Goal: Transaction & Acquisition: Purchase product/service

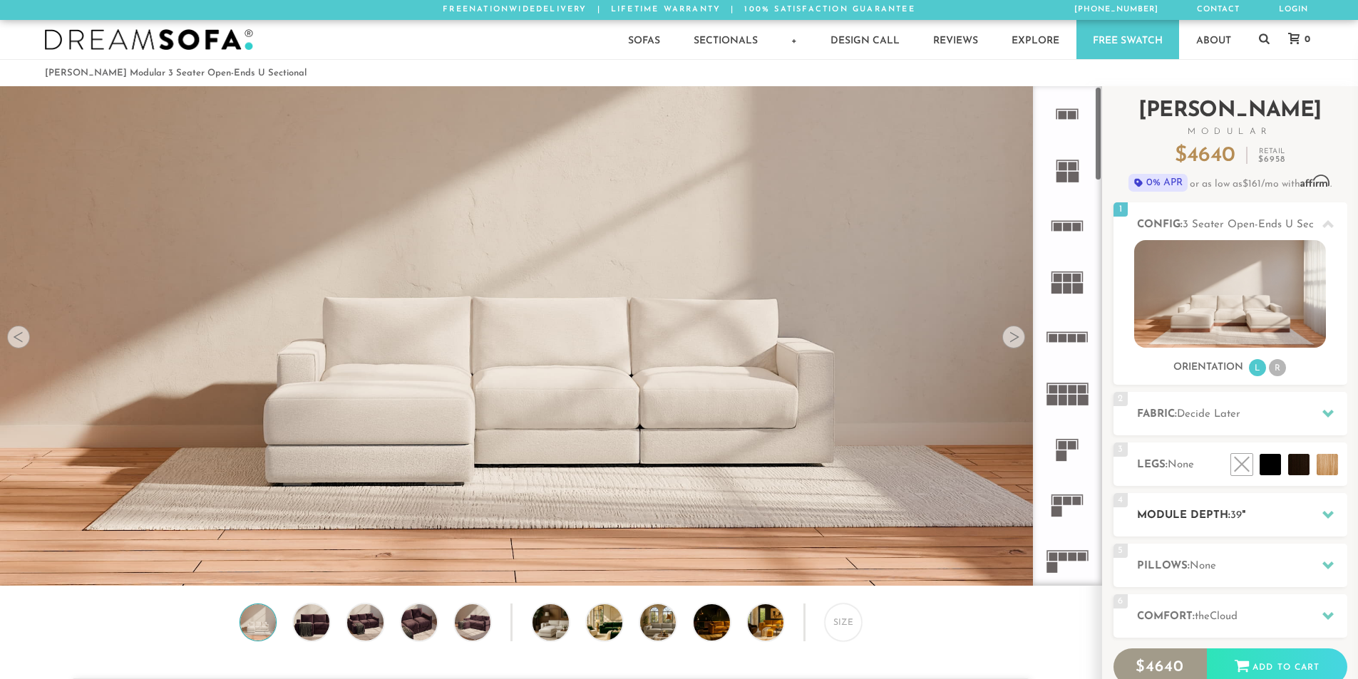
click at [1250, 503] on div "4 Module Depth: 39 "" at bounding box center [1231, 514] width 234 height 43
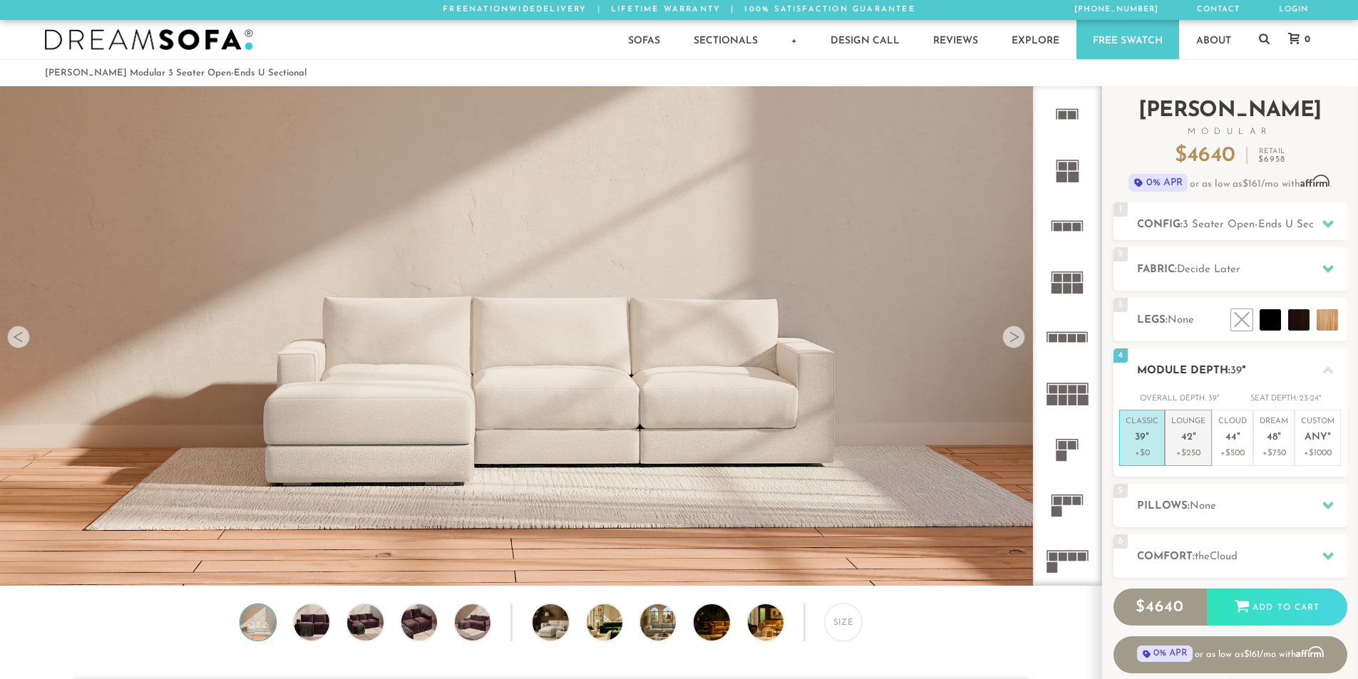
click at [1196, 449] on p "+$250" at bounding box center [1188, 453] width 34 height 13
click at [1333, 266] on icon at bounding box center [1327, 268] width 11 height 11
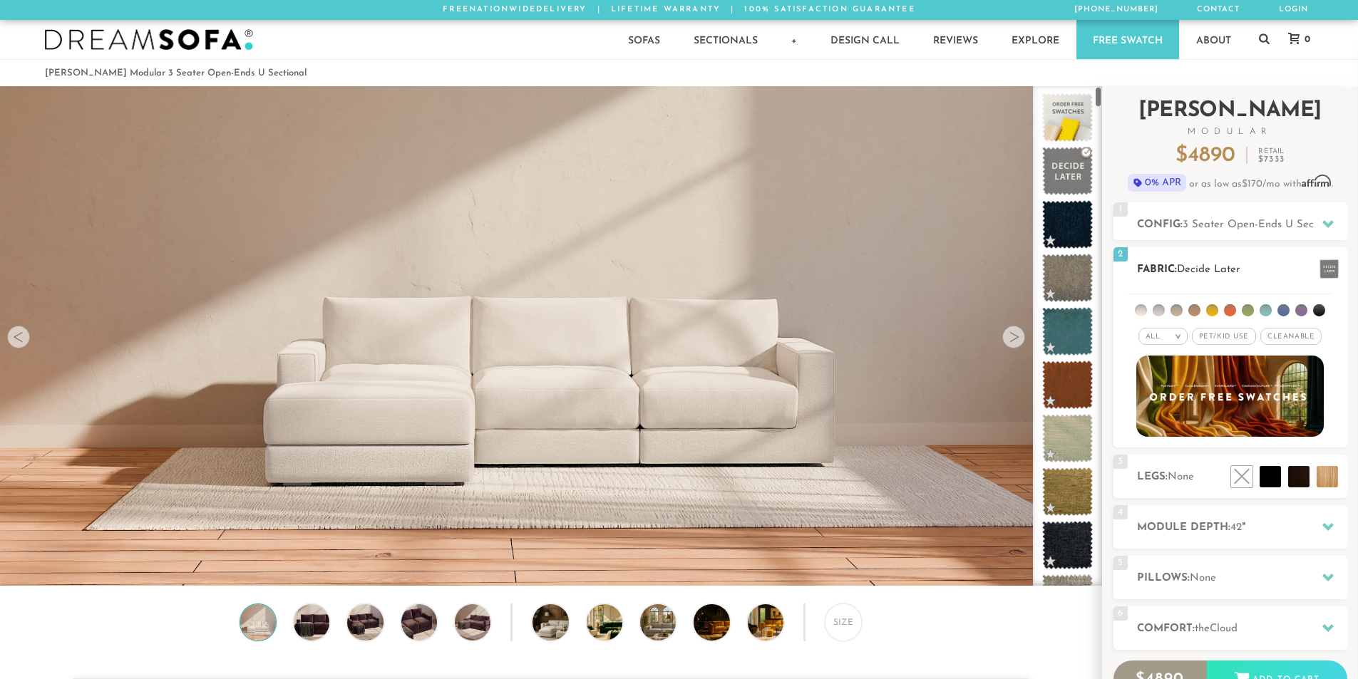
click at [1243, 336] on span "Pet/Kid Use x" at bounding box center [1224, 336] width 64 height 17
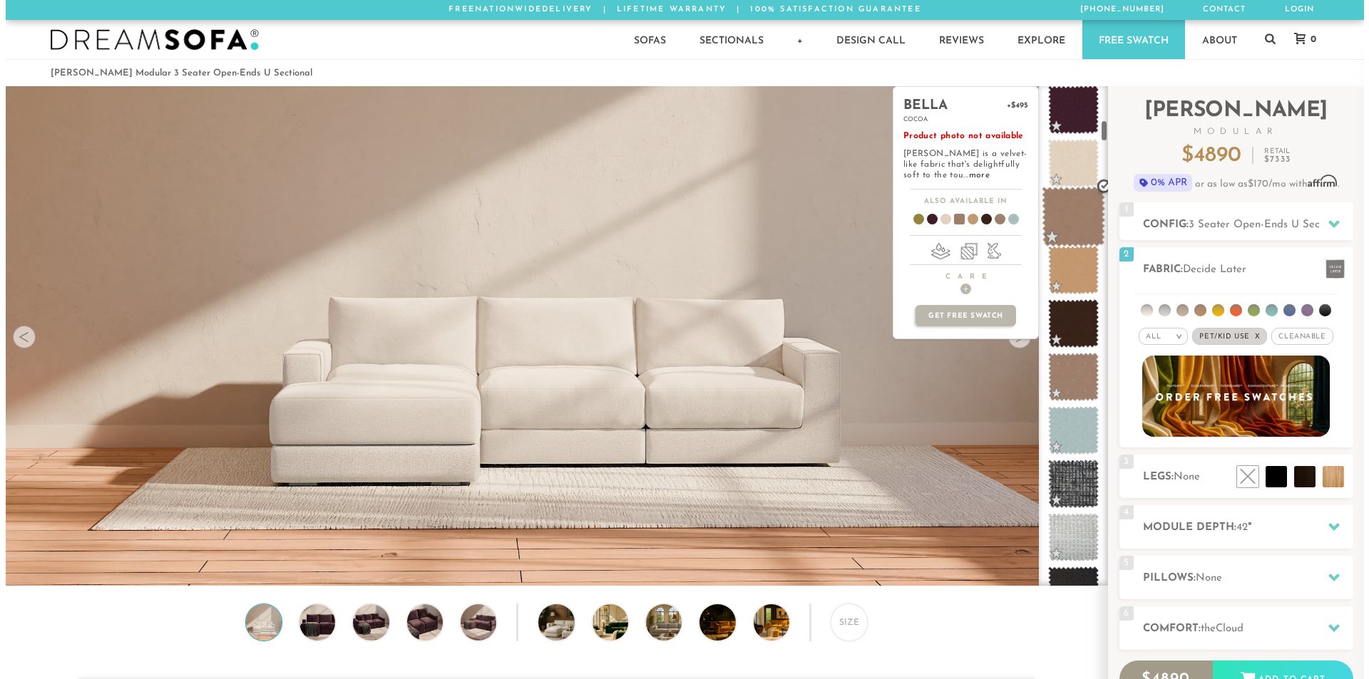
scroll to position [759, 0]
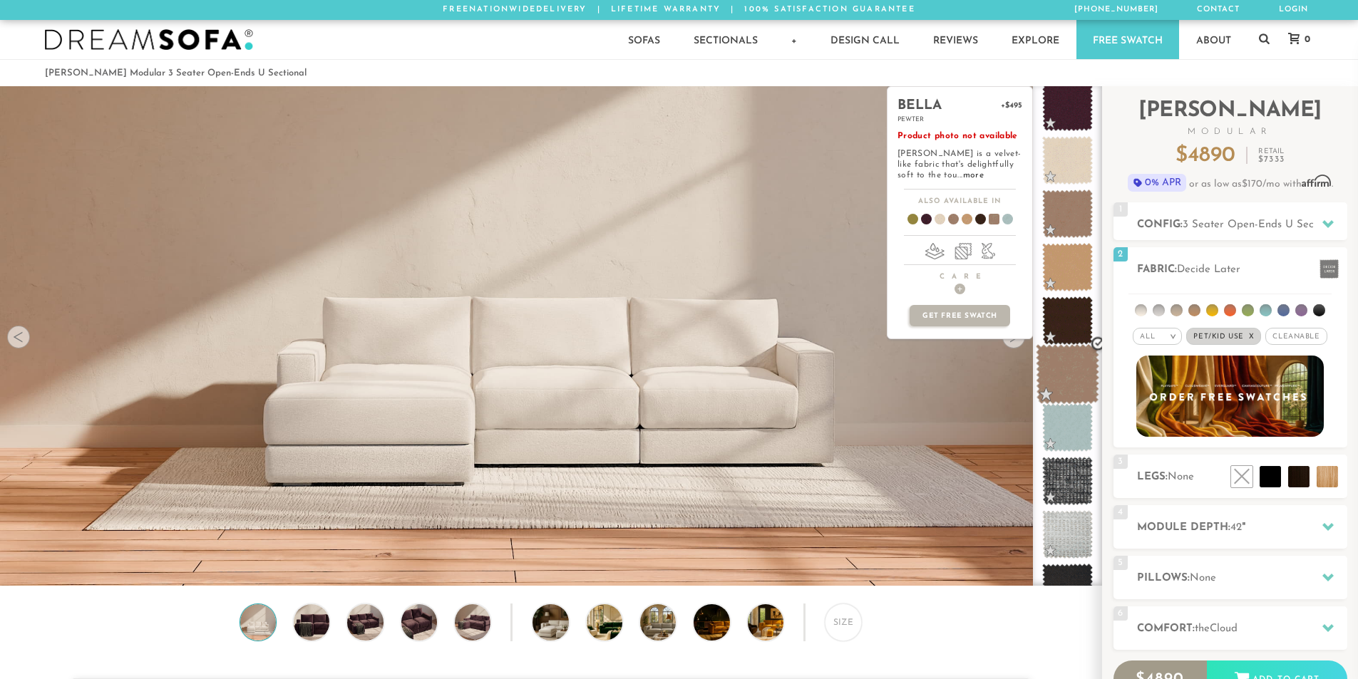
click at [1056, 369] on span at bounding box center [1067, 374] width 63 height 61
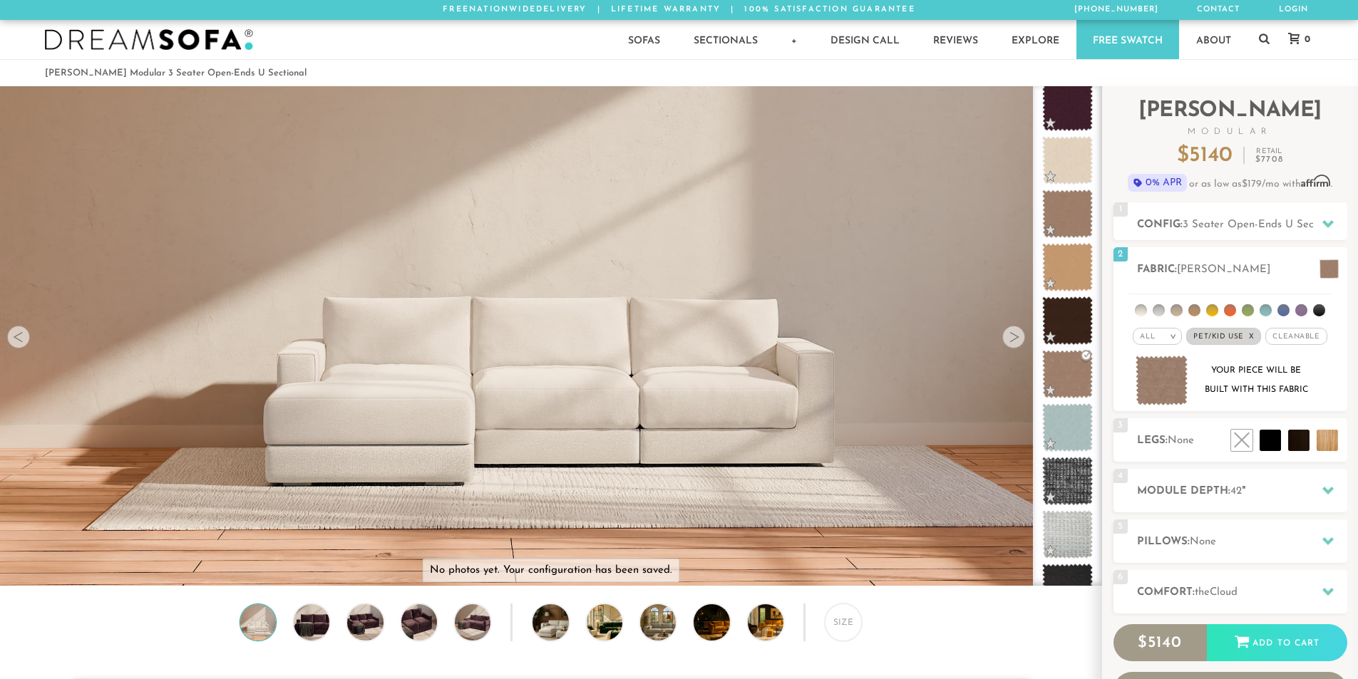
drag, startPoint x: 669, startPoint y: 418, endPoint x: 526, endPoint y: 415, distance: 142.6
click at [526, 415] on video at bounding box center [550, 273] width 1101 height 551
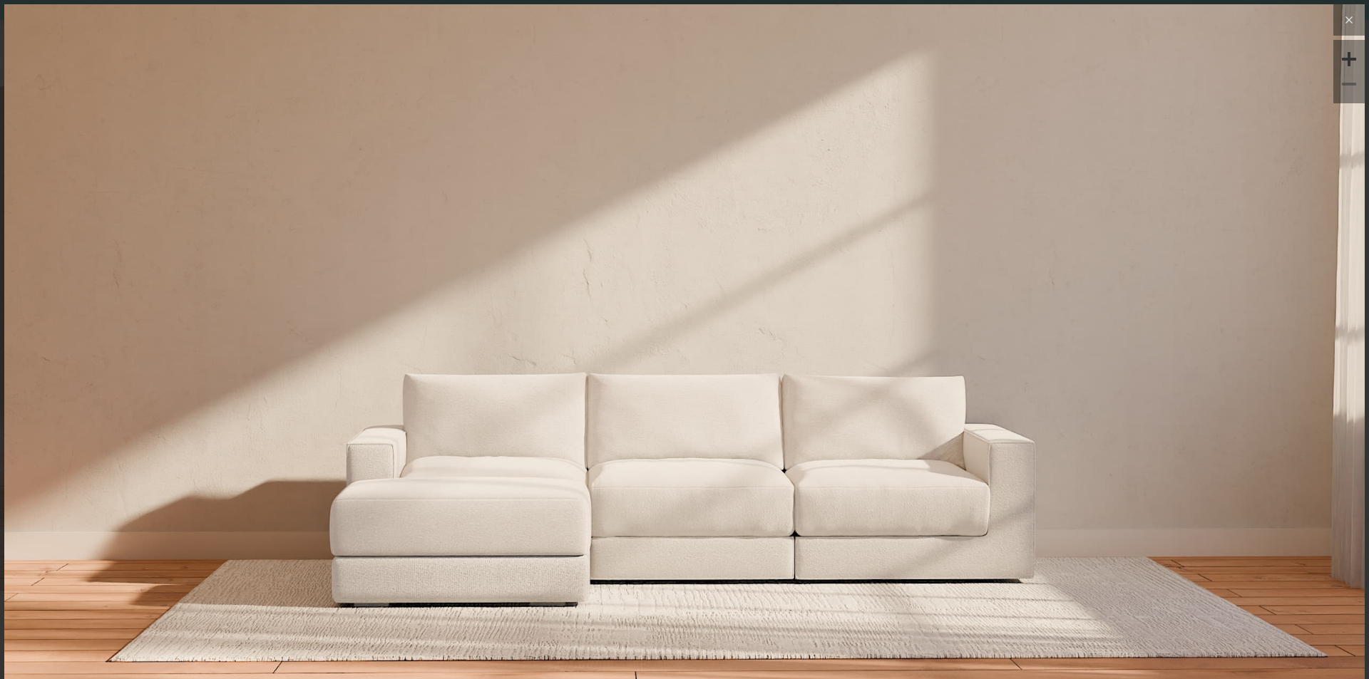
click at [1340, 23] on icon at bounding box center [1348, 19] width 17 height 17
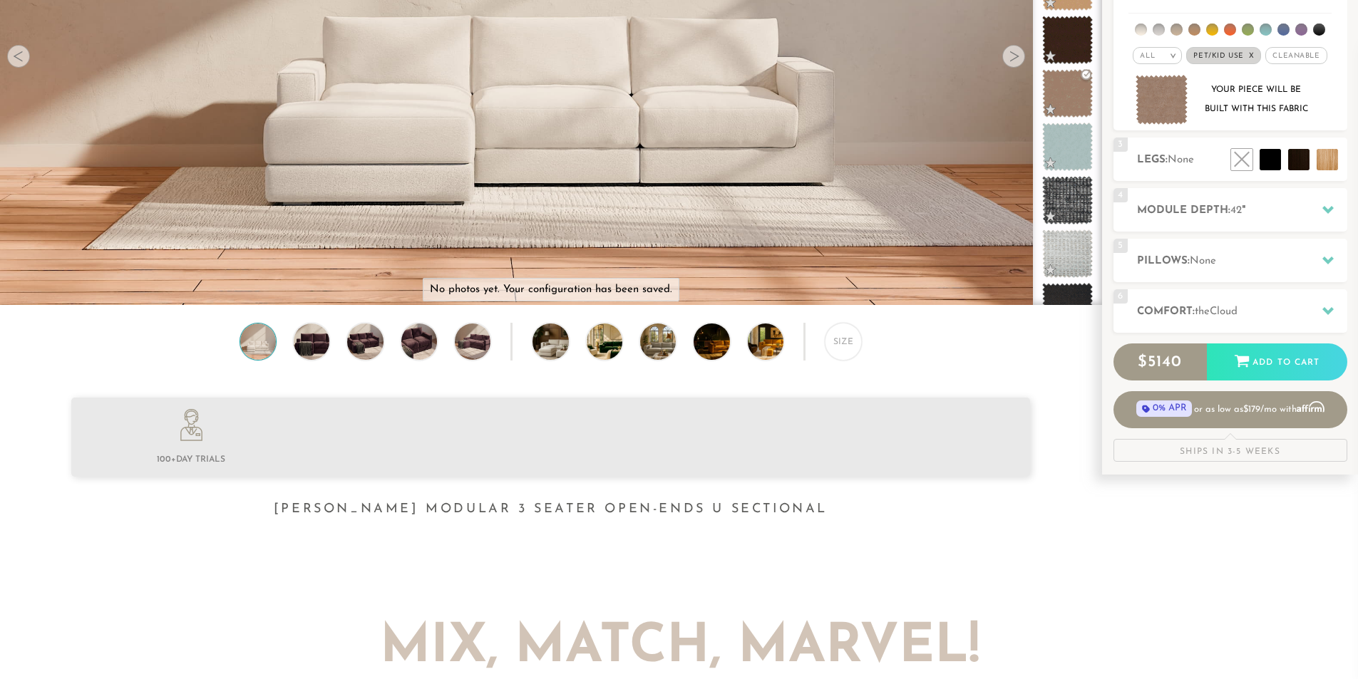
scroll to position [285, 0]
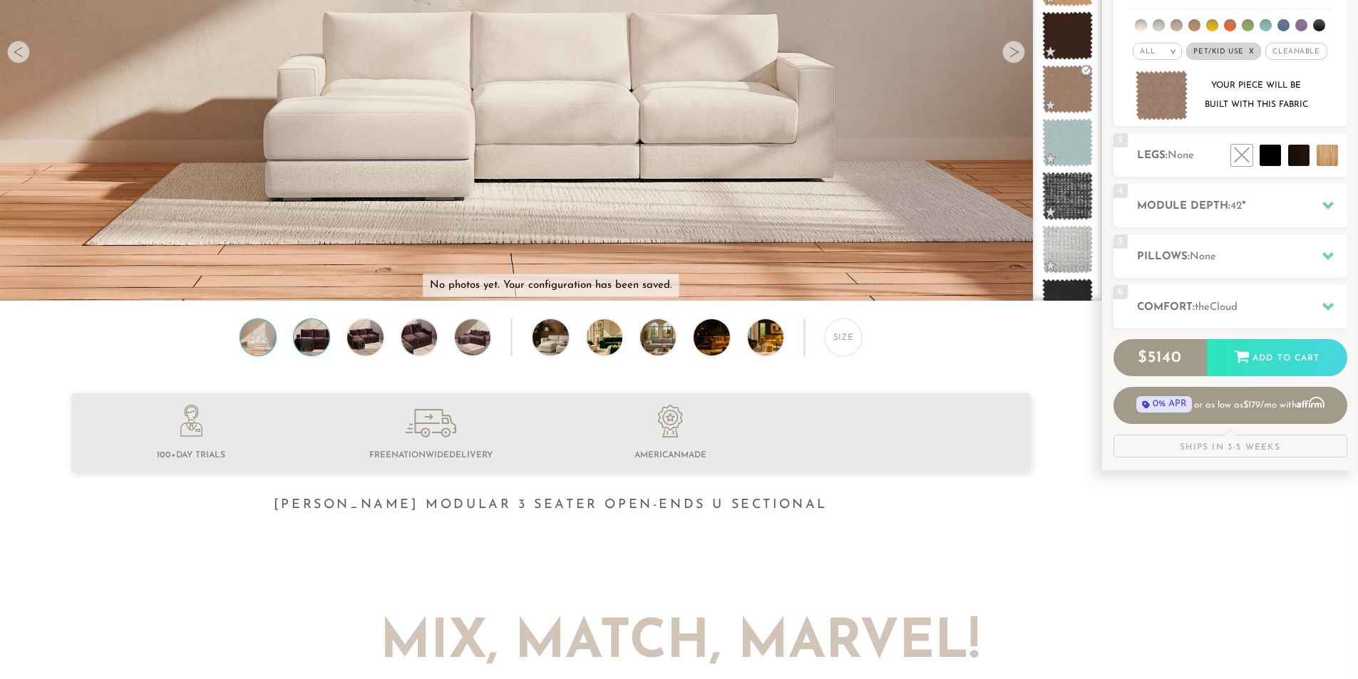
click at [323, 341] on img at bounding box center [311, 337] width 43 height 36
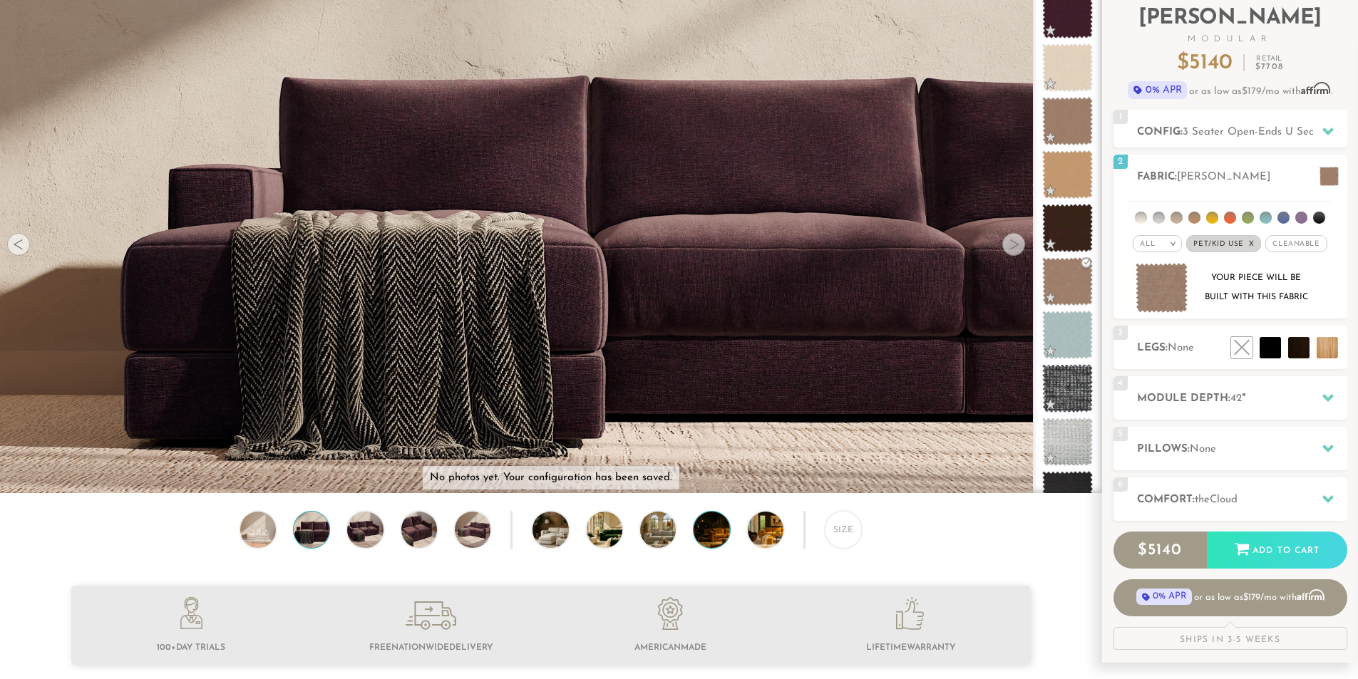
scroll to position [0, 0]
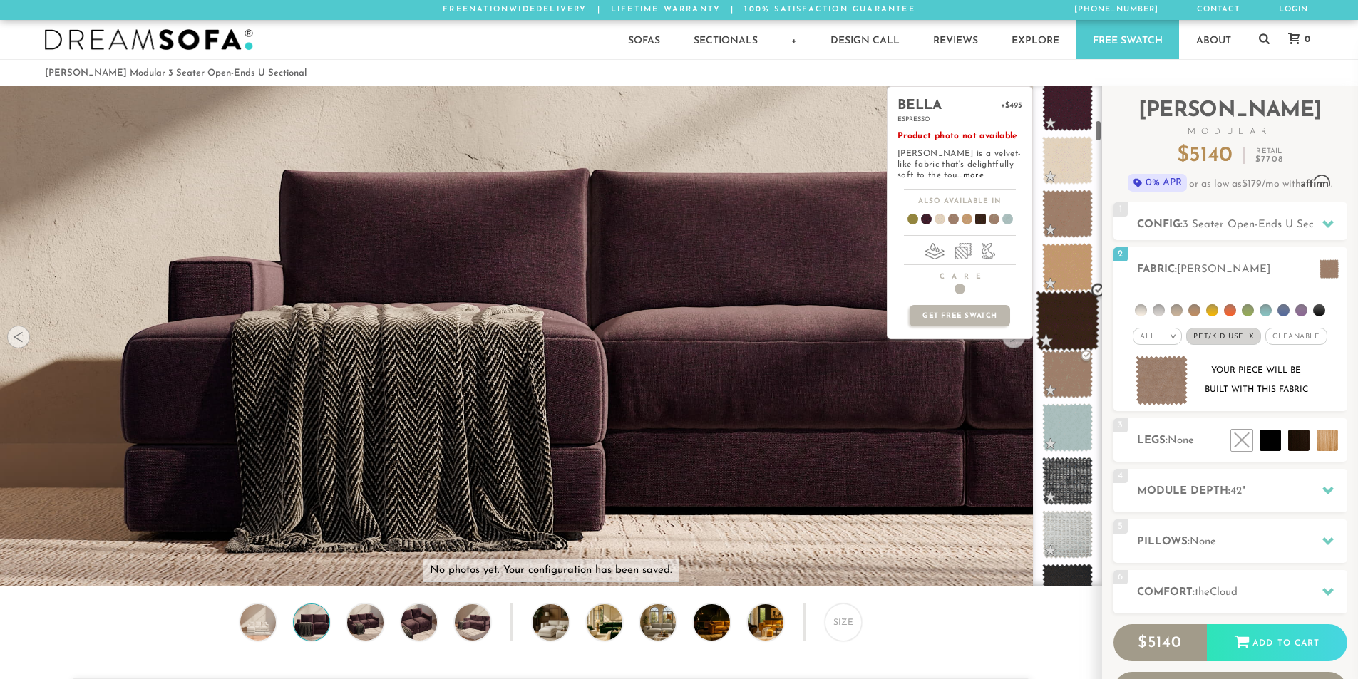
click at [1070, 315] on span at bounding box center [1067, 321] width 63 height 61
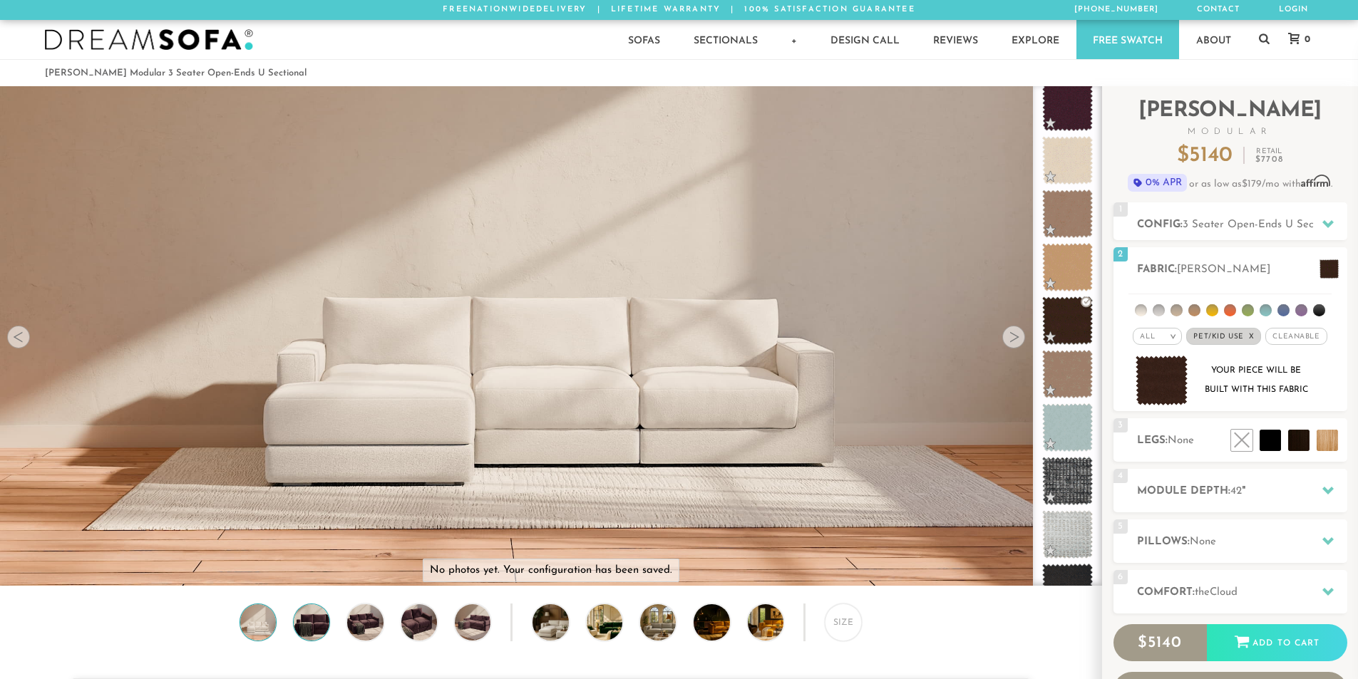
click at [313, 624] on img at bounding box center [311, 623] width 43 height 36
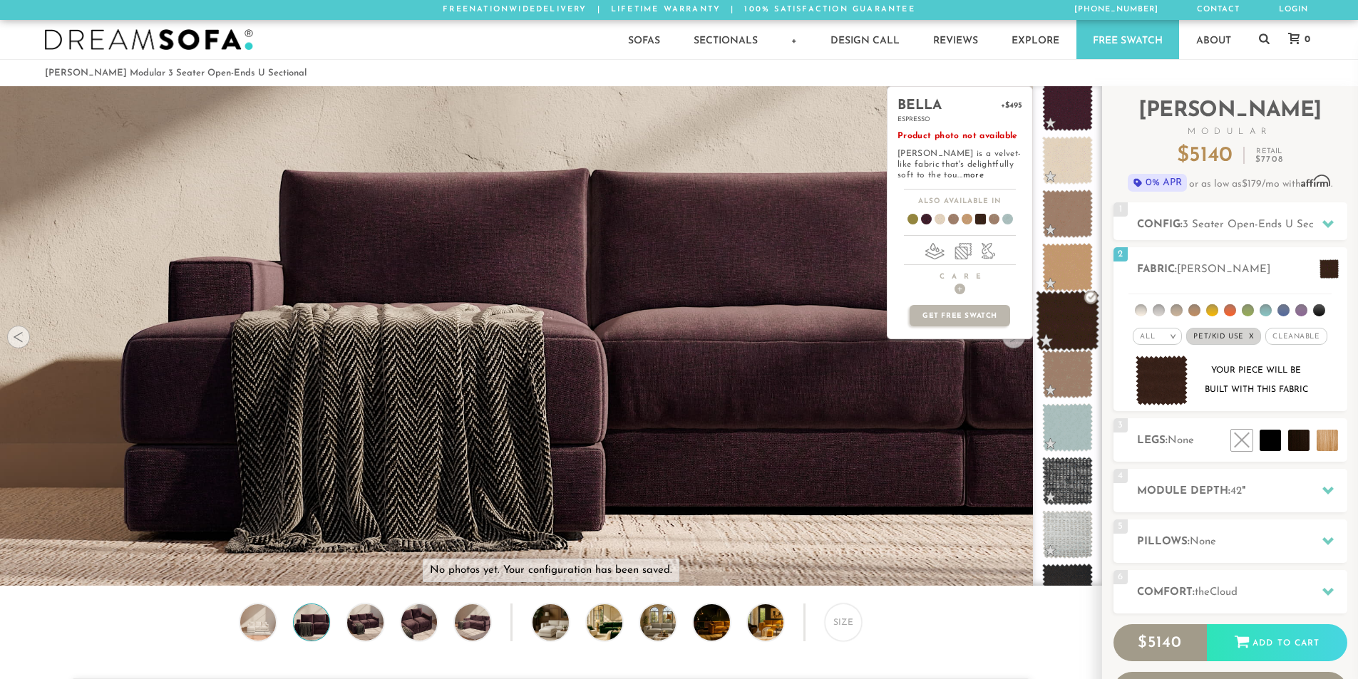
click at [1058, 312] on span at bounding box center [1067, 321] width 63 height 61
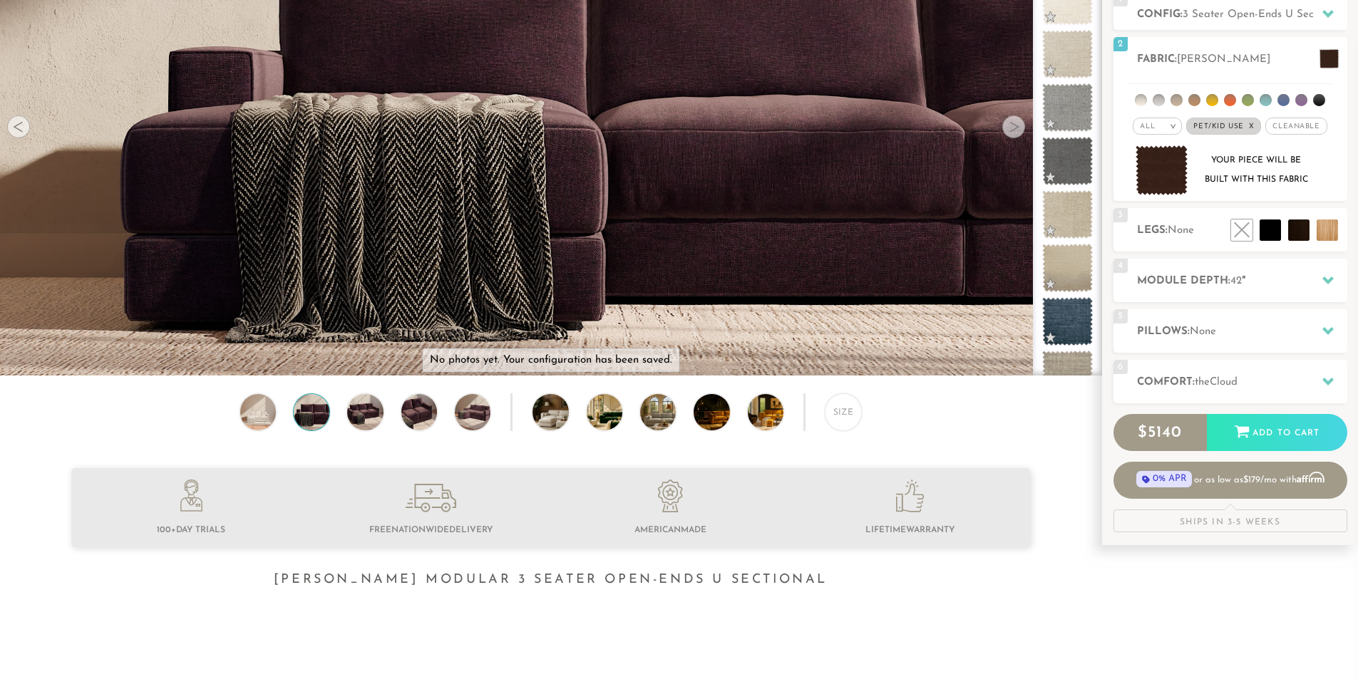
scroll to position [215, 0]
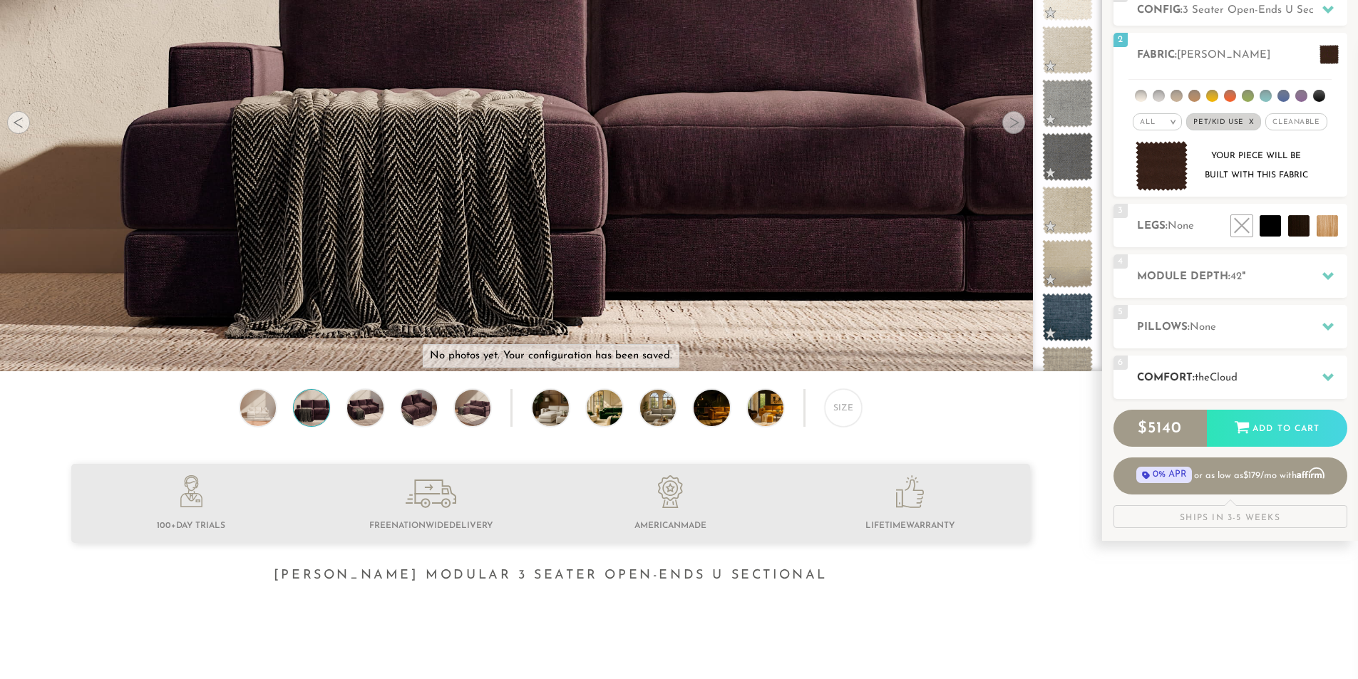
click at [1245, 377] on h2 "Comfort: the Cloud" at bounding box center [1242, 378] width 210 height 16
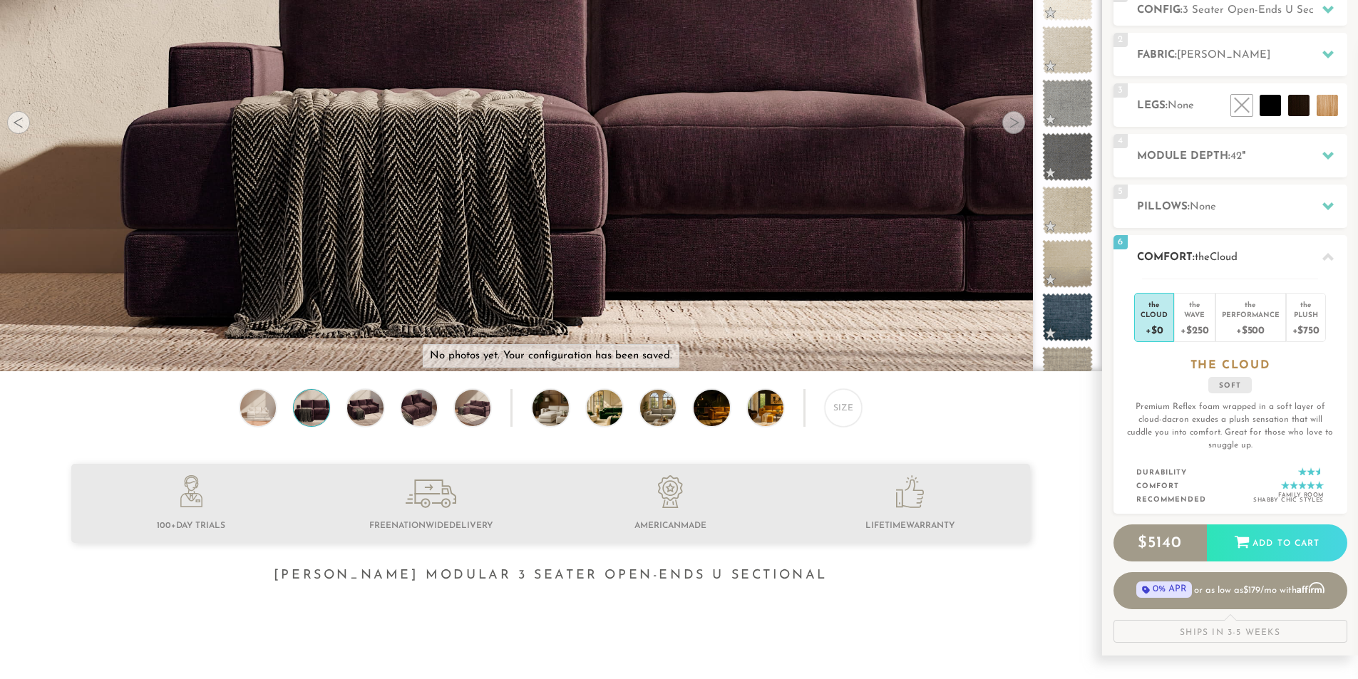
click at [1195, 255] on h2 "Comfort: the Cloud" at bounding box center [1242, 258] width 210 height 16
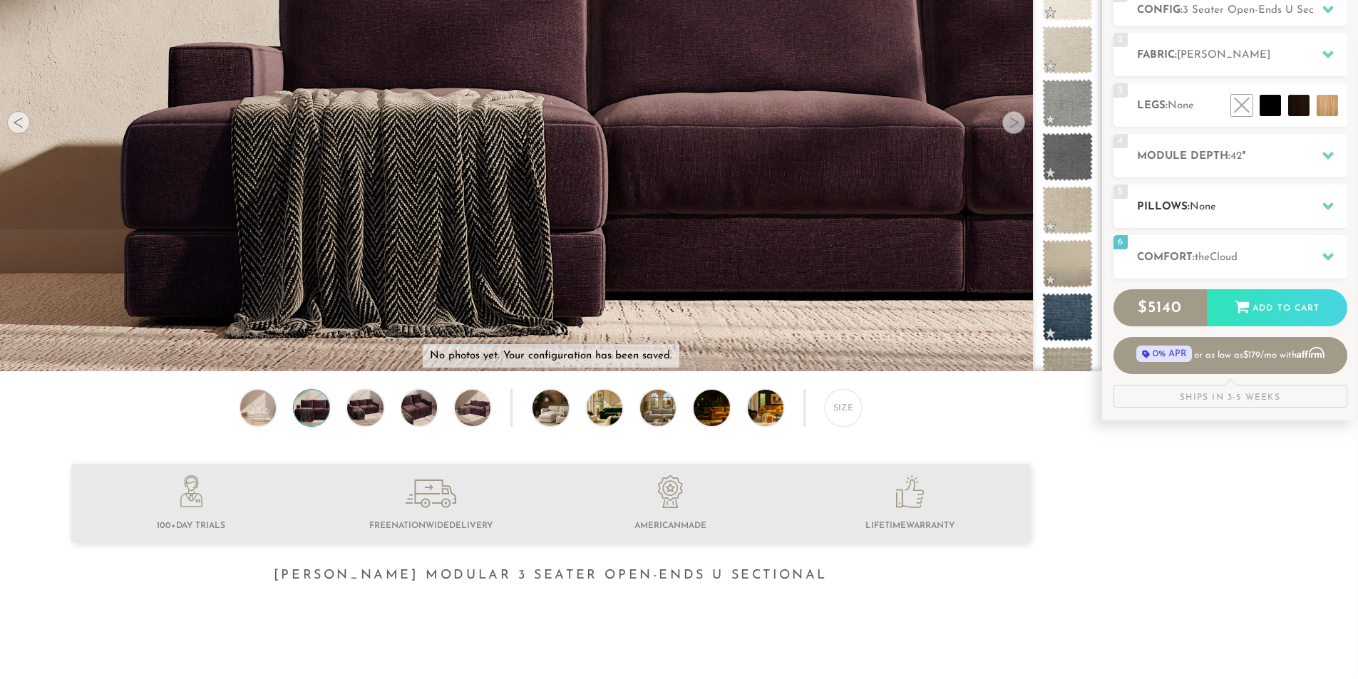
click at [1195, 200] on h2 "Pillows: None" at bounding box center [1242, 207] width 210 height 16
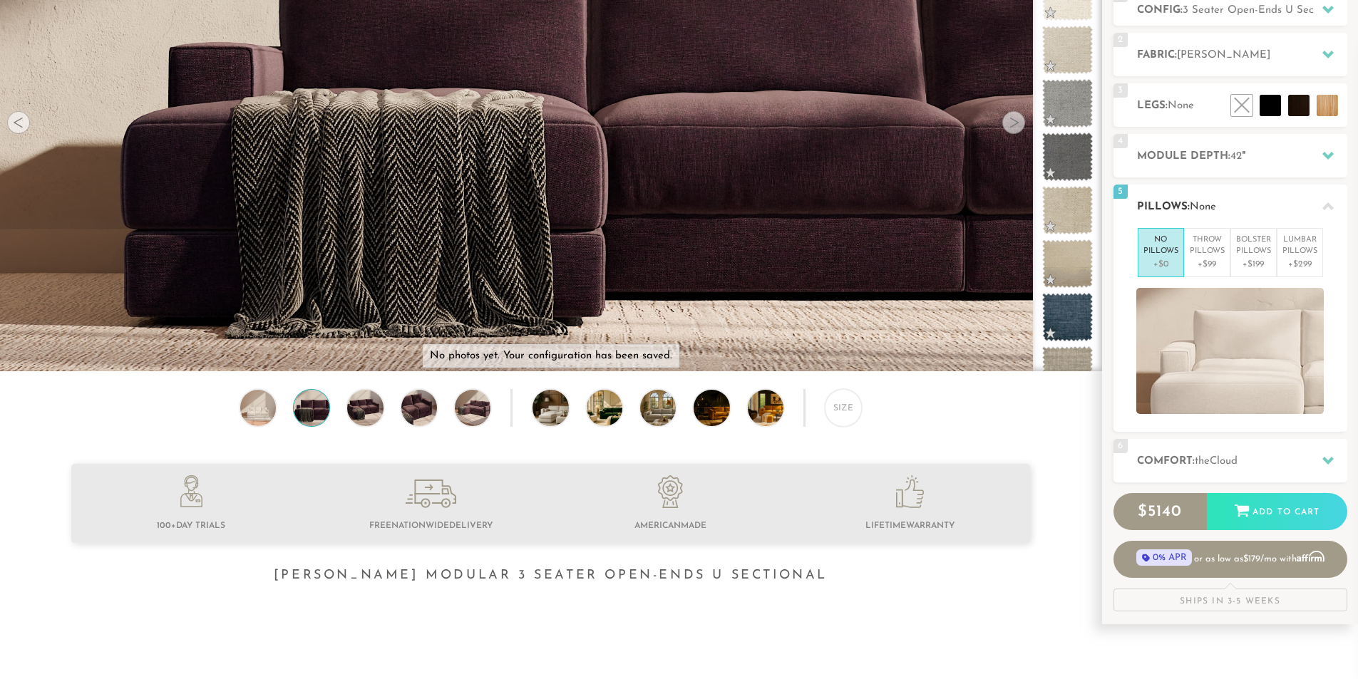
click at [1193, 193] on div "5 Pillows: None" at bounding box center [1231, 206] width 234 height 43
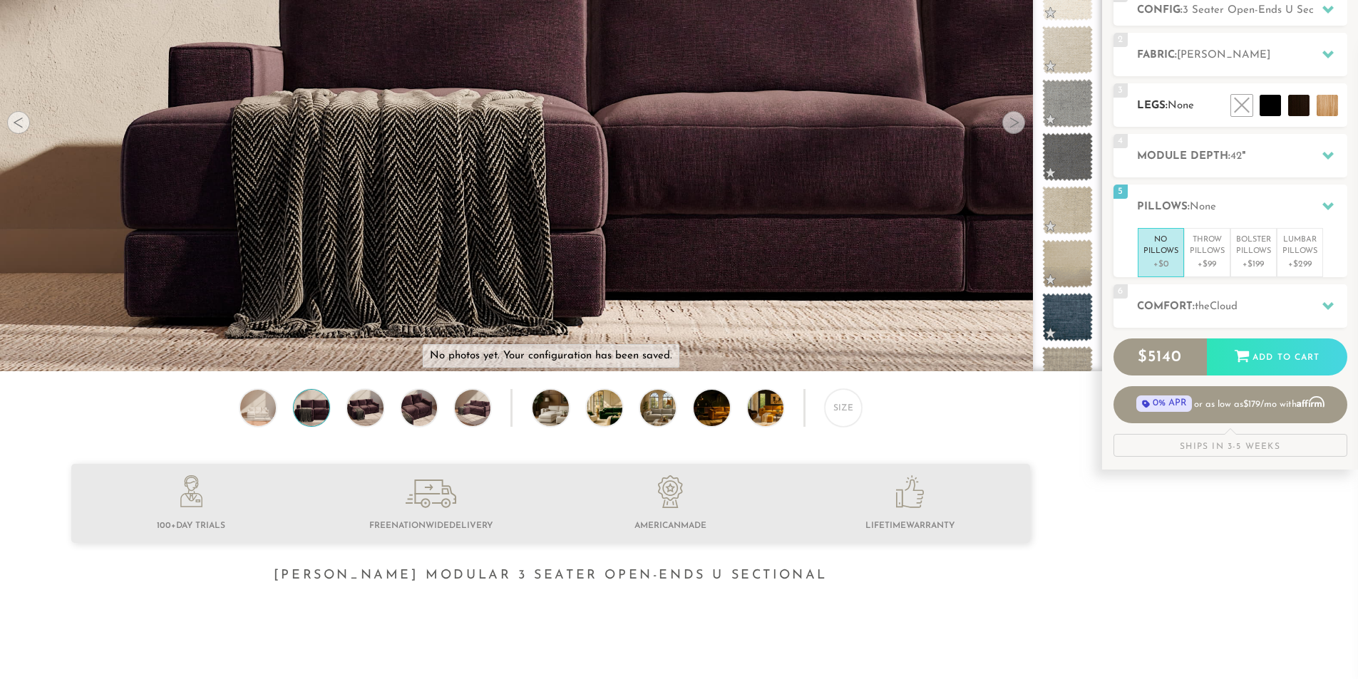
scroll to position [0, 0]
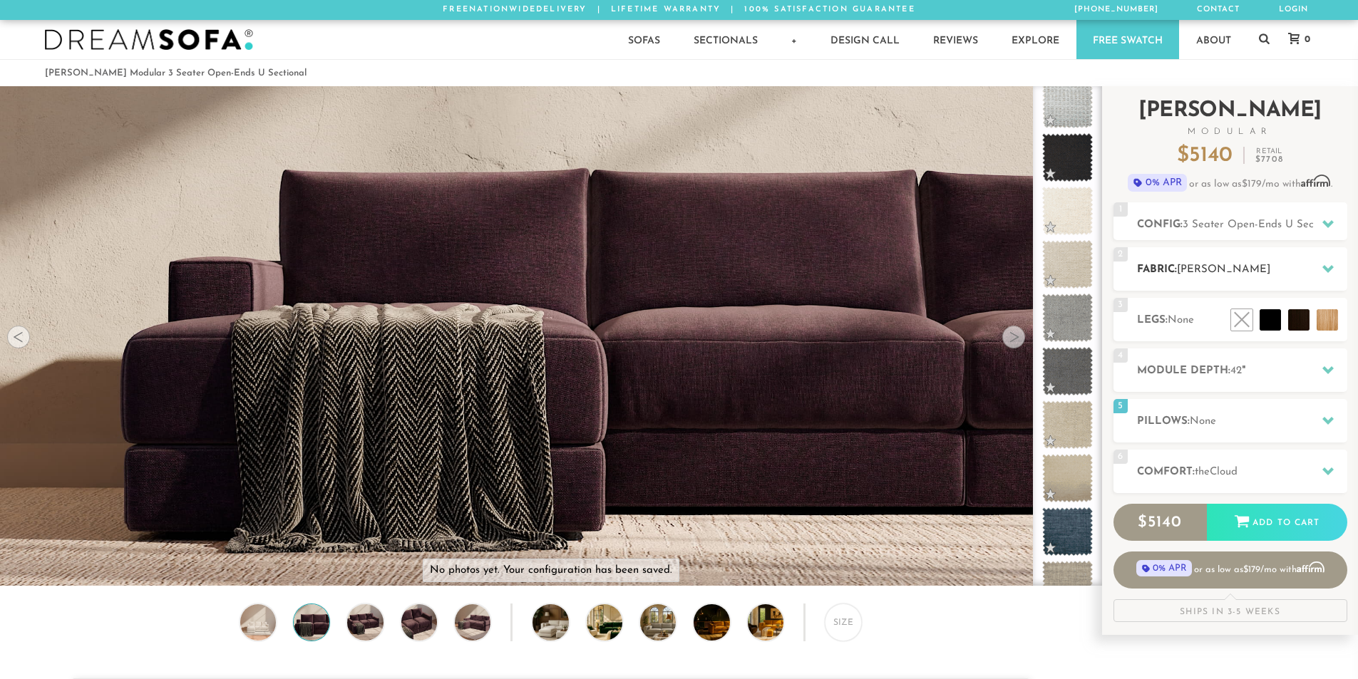
click at [1215, 269] on span "[PERSON_NAME]" at bounding box center [1223, 269] width 93 height 11
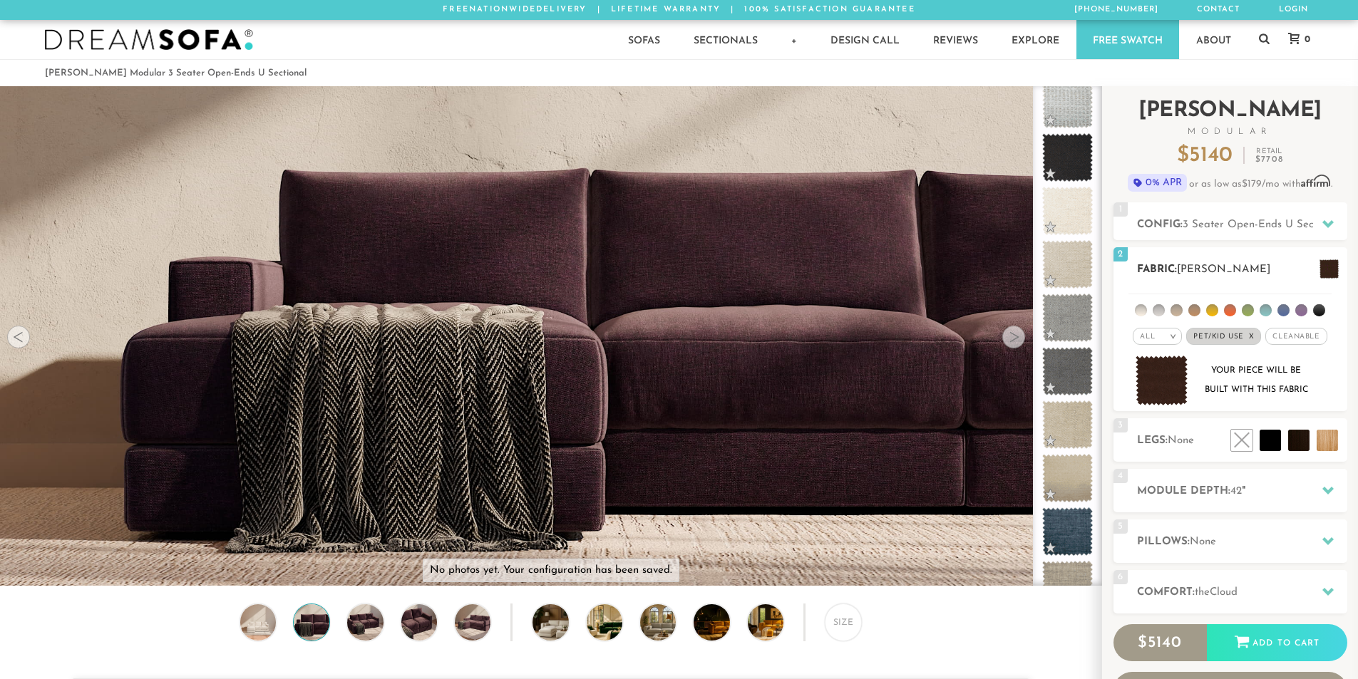
click at [1215, 269] on span "[PERSON_NAME]" at bounding box center [1223, 269] width 93 height 11
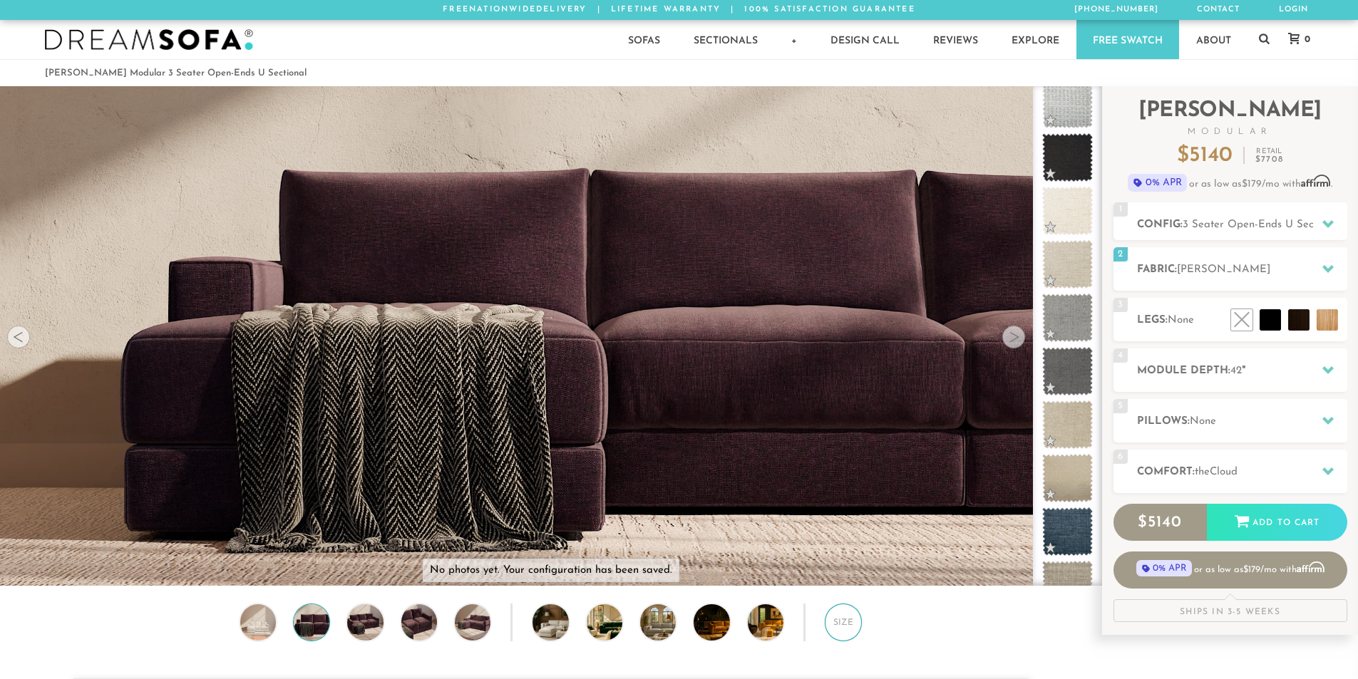
click at [835, 624] on div "Size" at bounding box center [843, 622] width 37 height 37
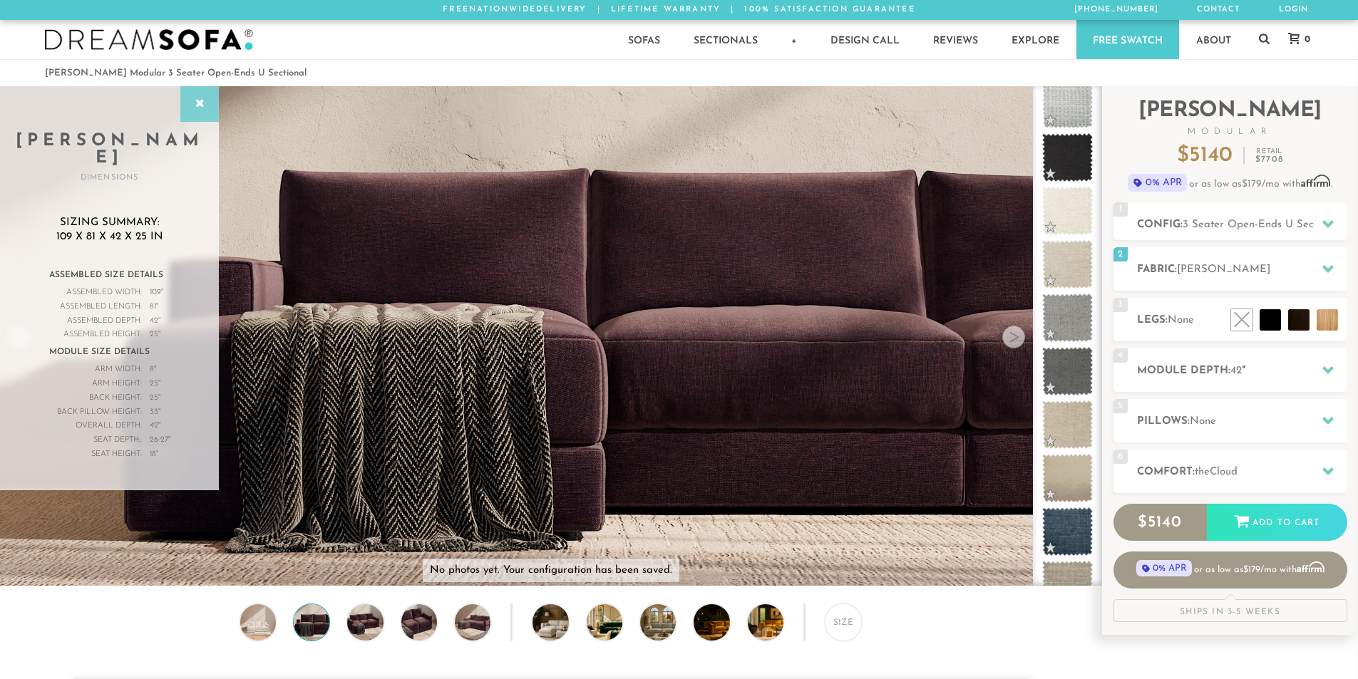
click at [209, 96] on div at bounding box center [199, 104] width 38 height 36
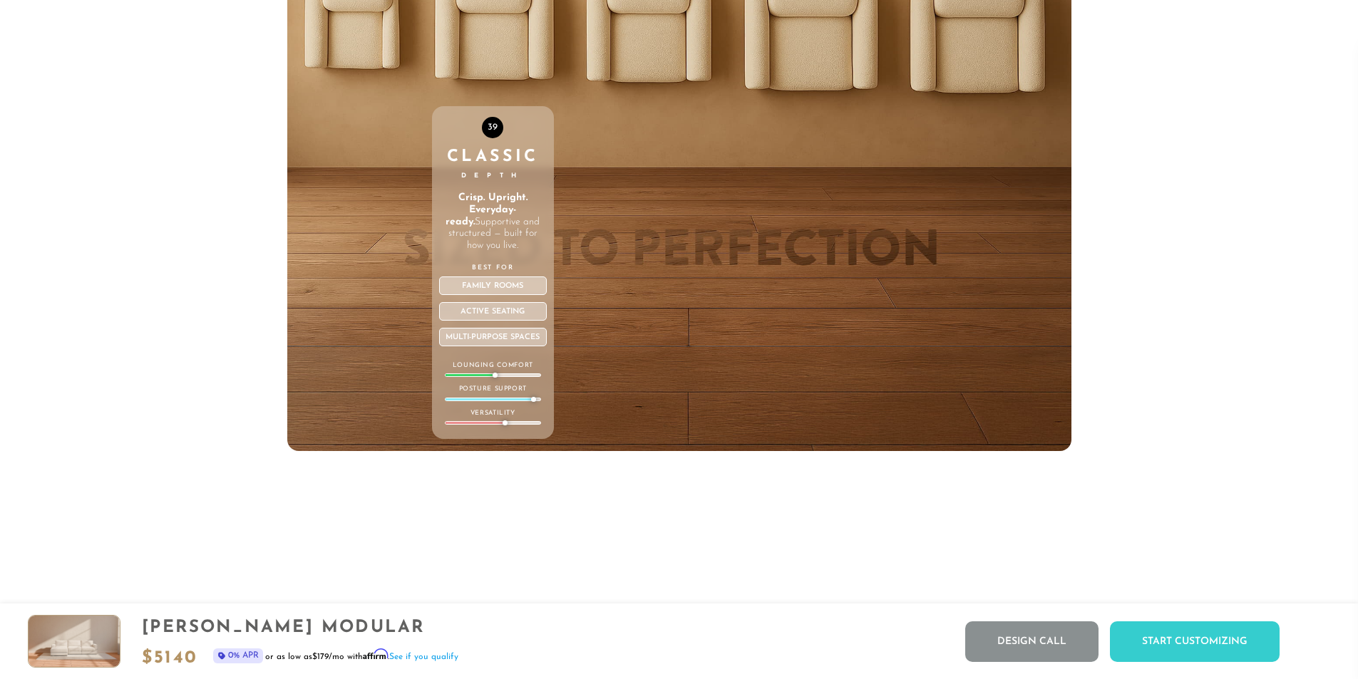
drag, startPoint x: 176, startPoint y: 462, endPoint x: 187, endPoint y: 537, distance: 75.6
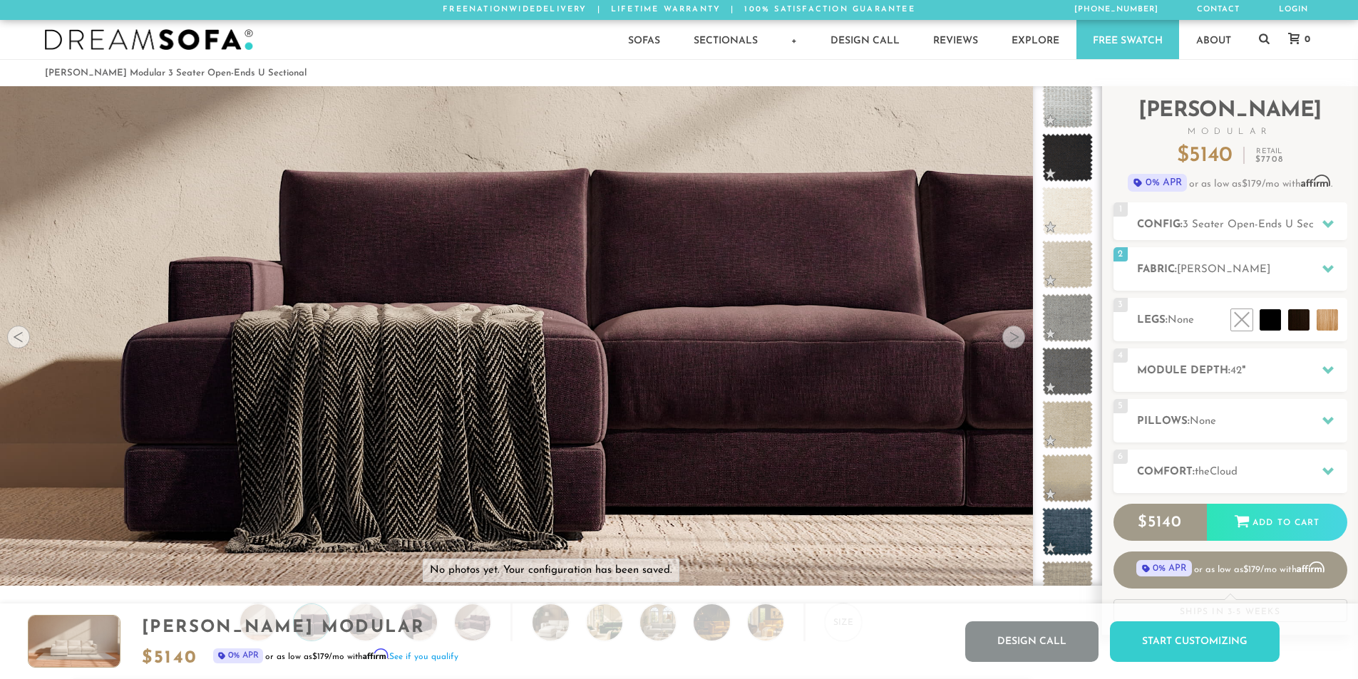
drag, startPoint x: 154, startPoint y: 400, endPoint x: 103, endPoint y: 75, distance: 329.1
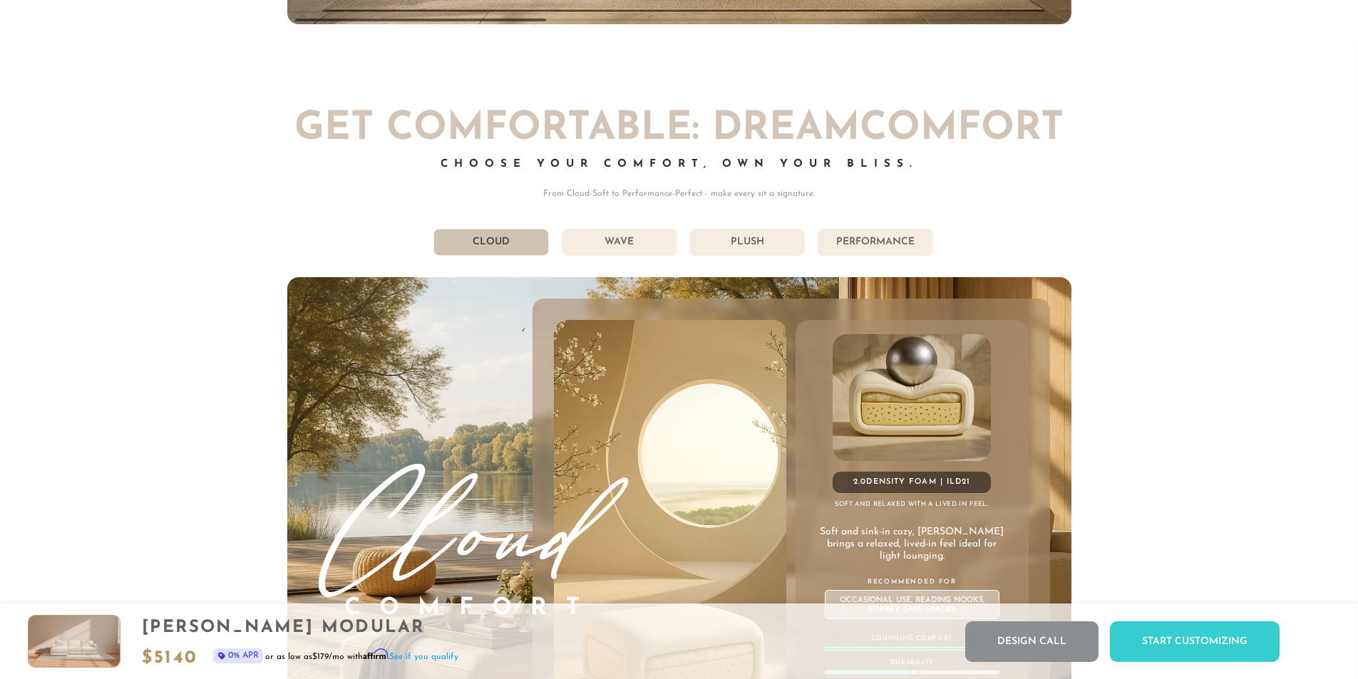
scroll to position [8108, 0]
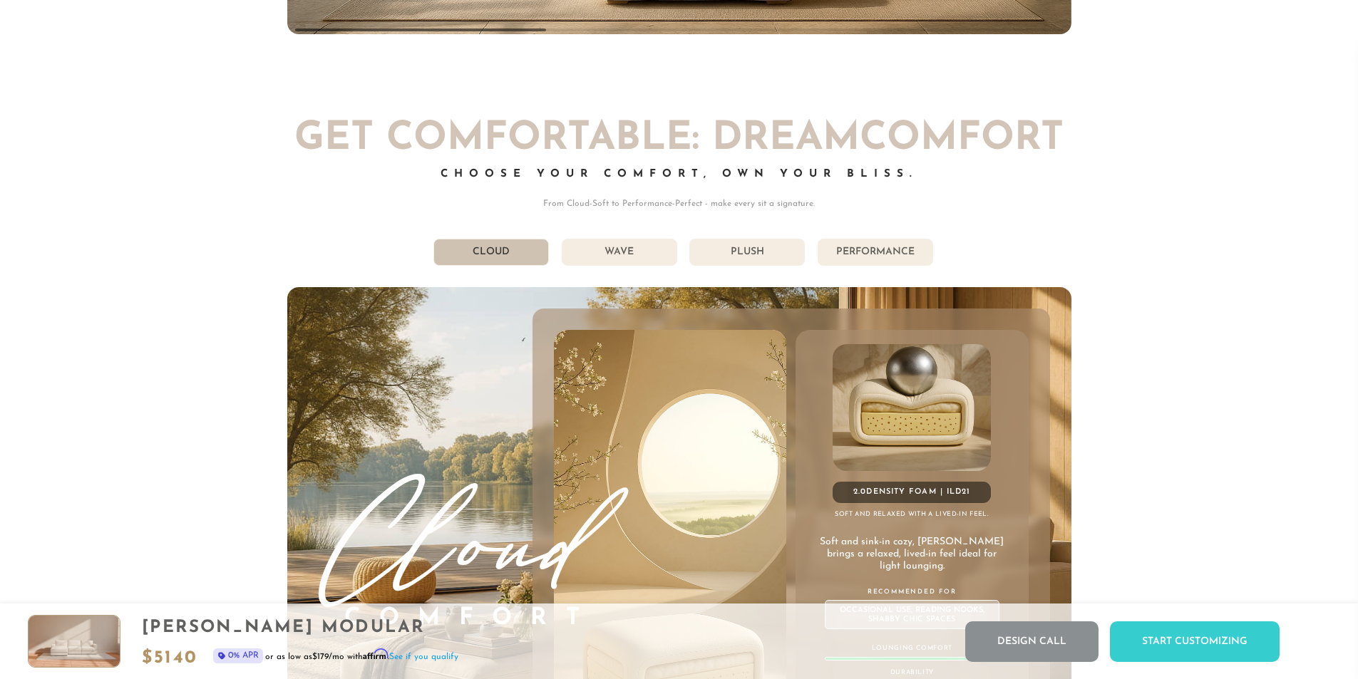
click at [846, 266] on li "Performance" at bounding box center [875, 252] width 115 height 27
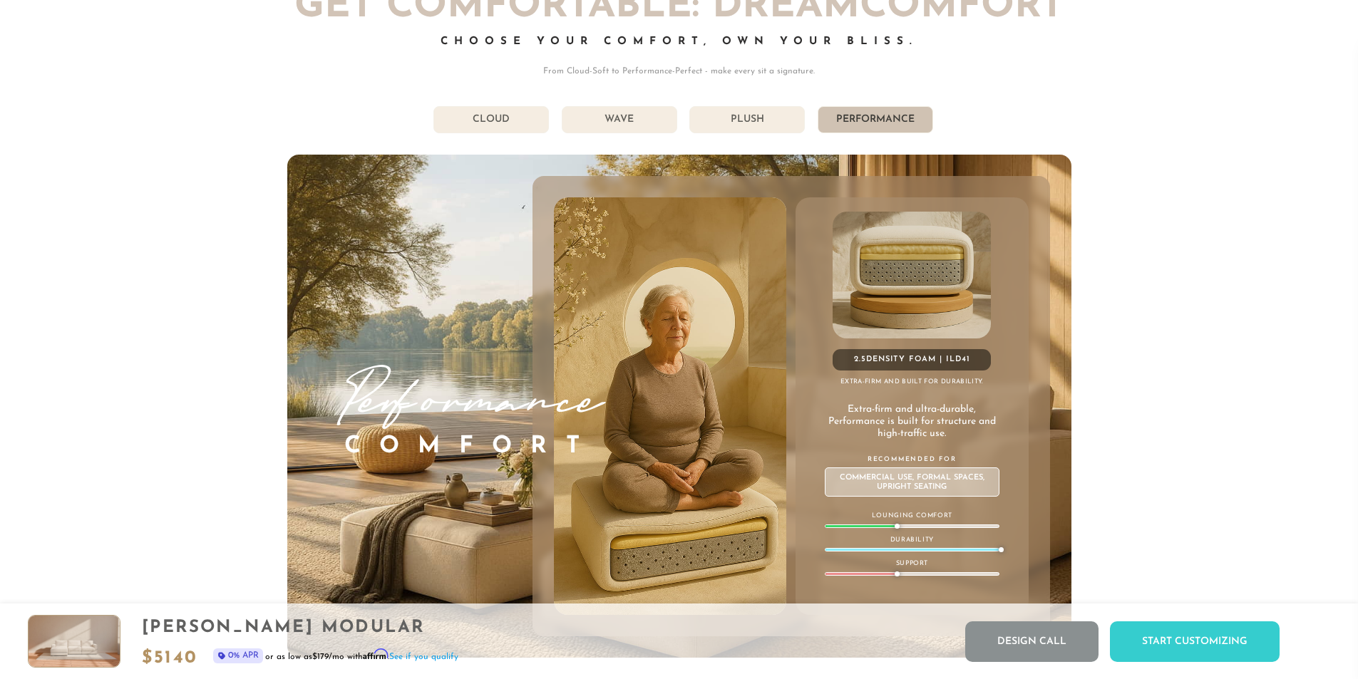
scroll to position [8251, 0]
